Goal: Find specific page/section: Find specific page/section

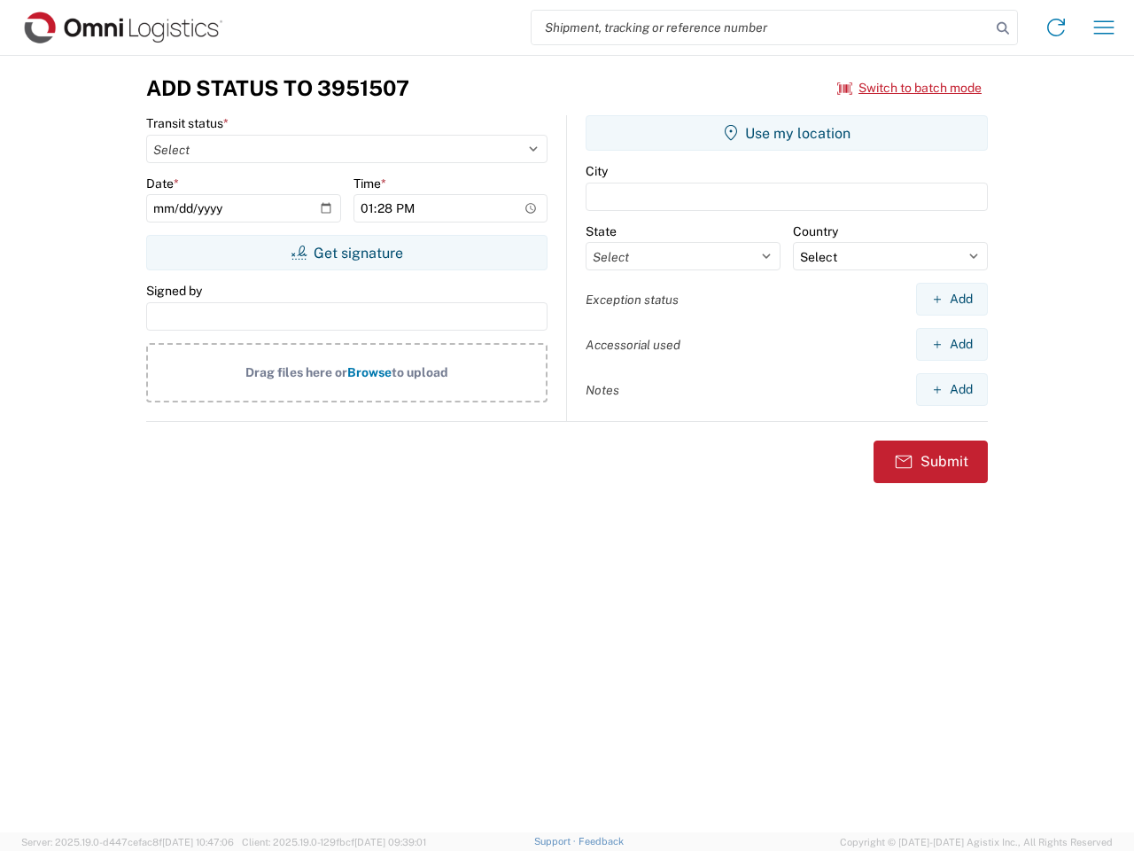
click at [761, 27] on input "search" at bounding box center [761, 28] width 459 height 34
click at [1003, 28] on icon at bounding box center [1003, 28] width 25 height 25
click at [1056, 27] on icon at bounding box center [1056, 27] width 28 height 28
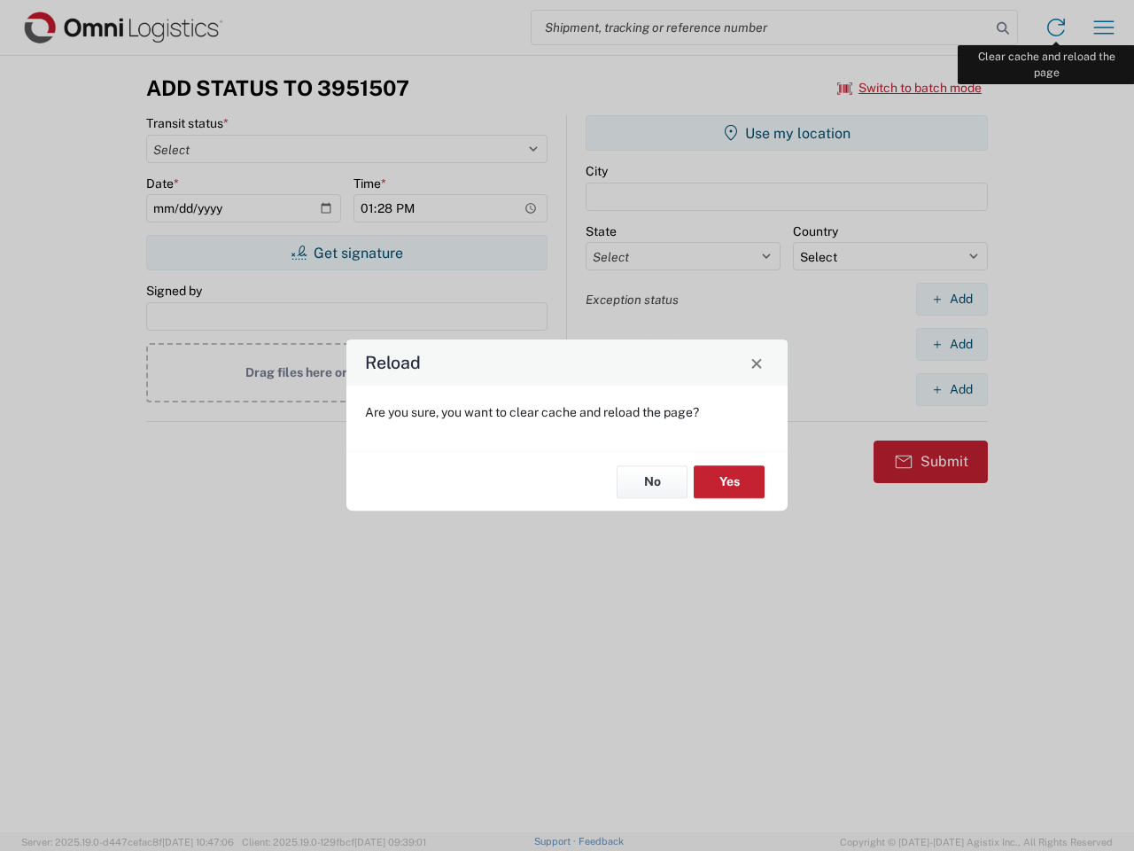
click at [1104, 27] on div "Reload Are you sure, you want to clear cache and reload the page? No Yes" at bounding box center [567, 425] width 1134 height 851
click at [910, 88] on div "Reload Are you sure, you want to clear cache and reload the page? No Yes" at bounding box center [567, 425] width 1134 height 851
click at [346, 253] on div "Reload Are you sure, you want to clear cache and reload the page? No Yes" at bounding box center [567, 425] width 1134 height 851
click at [787, 133] on div "Reload Are you sure, you want to clear cache and reload the page? No Yes" at bounding box center [567, 425] width 1134 height 851
click at [952, 299] on div "Reload Are you sure, you want to clear cache and reload the page? No Yes" at bounding box center [567, 425] width 1134 height 851
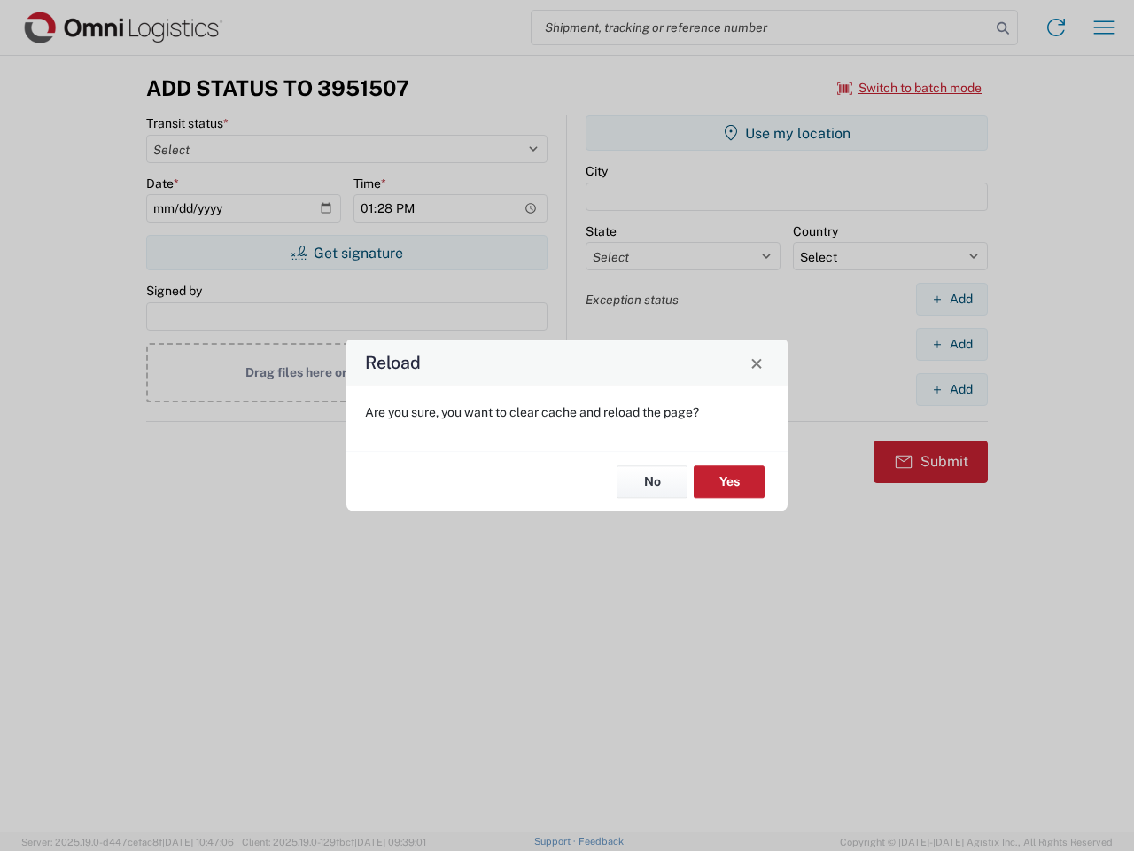
click at [952, 344] on div "Reload Are you sure, you want to clear cache and reload the page? No Yes" at bounding box center [567, 425] width 1134 height 851
click at [952, 389] on div "Reload Are you sure, you want to clear cache and reload the page? No Yes" at bounding box center [567, 425] width 1134 height 851
